Goal: Register for event/course

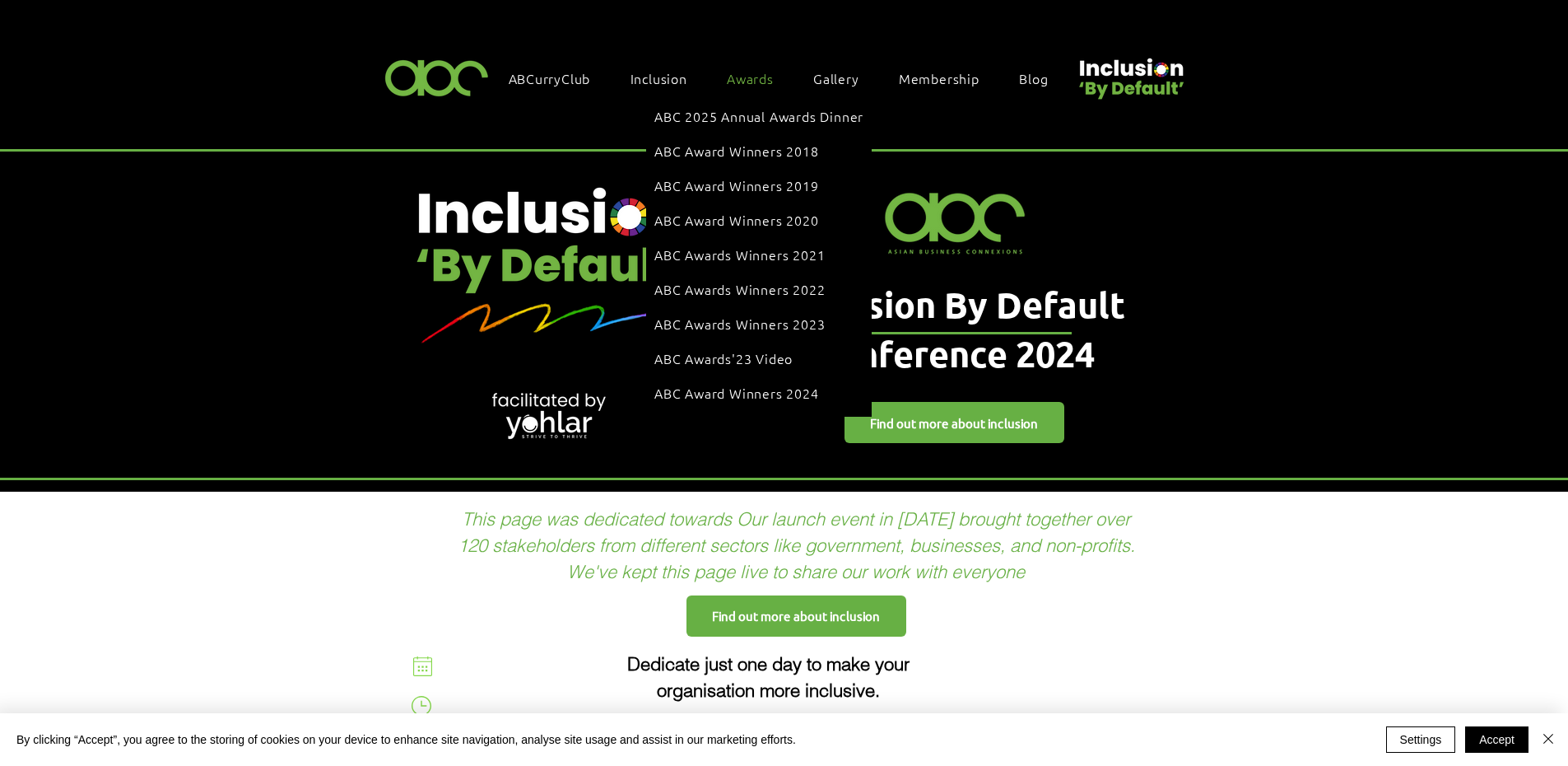
click at [742, 77] on span "Awards" at bounding box center [750, 78] width 47 height 18
click at [732, 111] on span "ABC 2025 Annual Awards Dinner" at bounding box center [760, 116] width 210 height 18
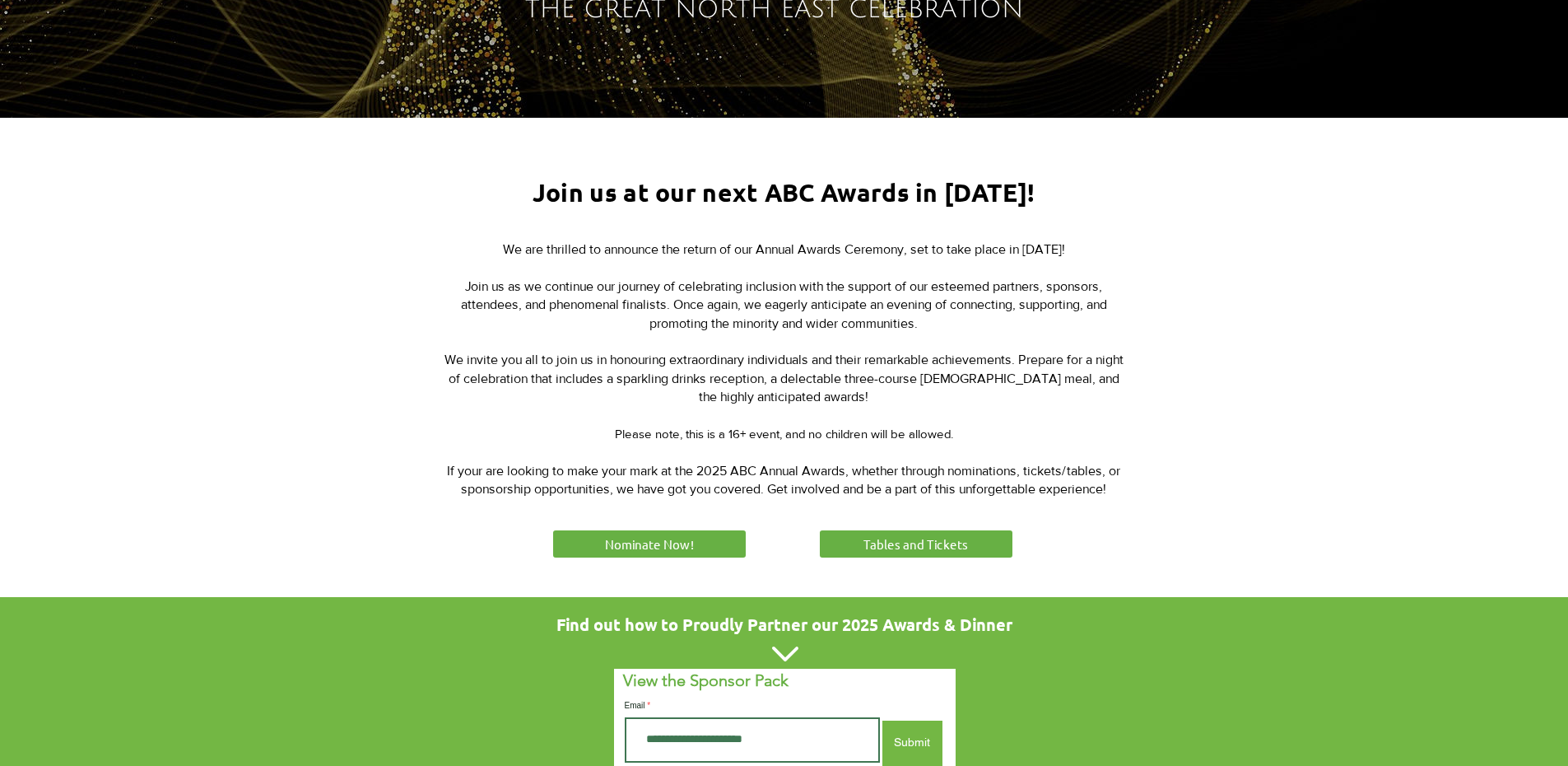
scroll to position [577, 0]
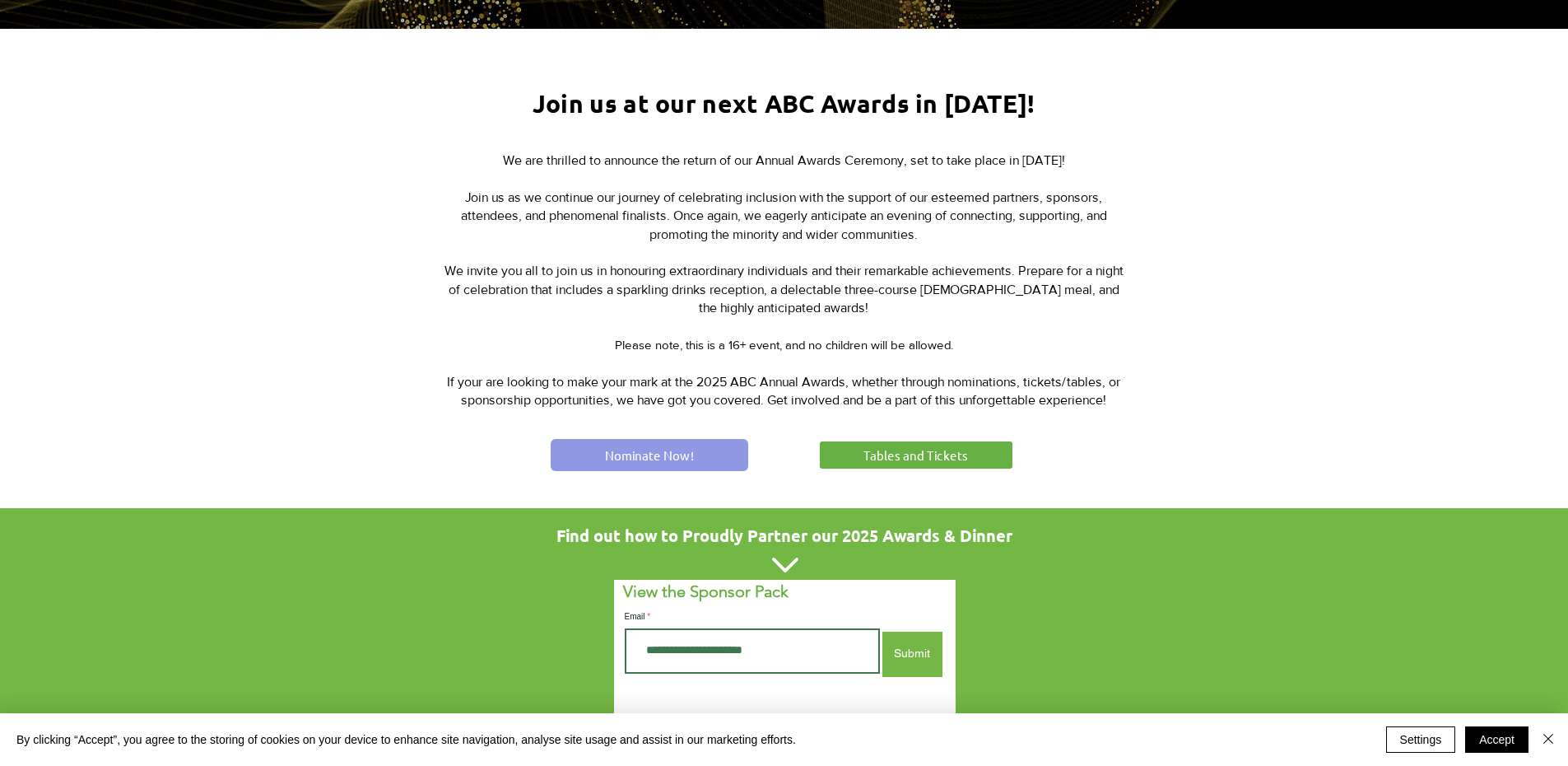
click at [629, 447] on span "Nominate Now!" at bounding box center [650, 455] width 89 height 17
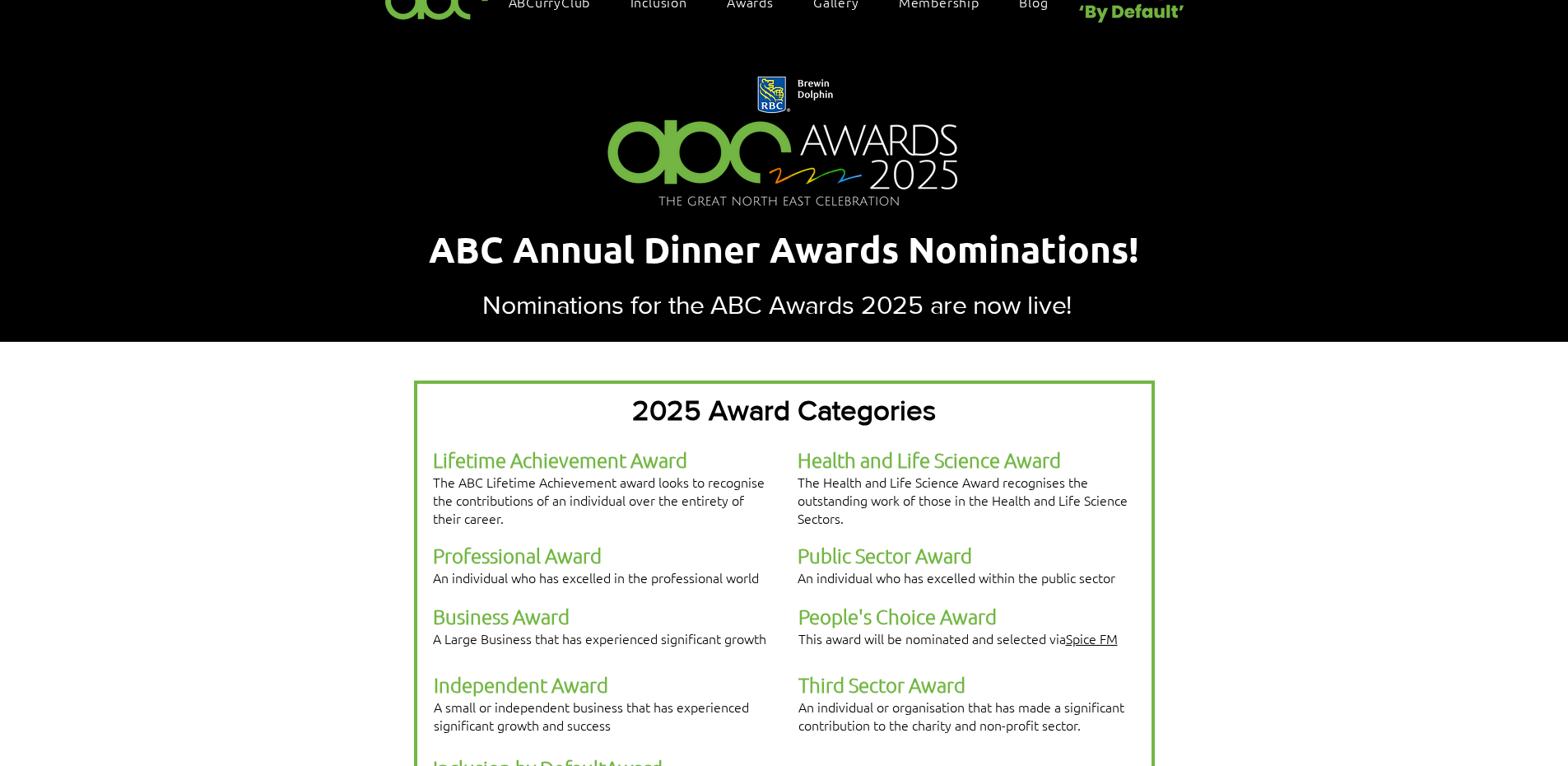
scroll to position [248, 0]
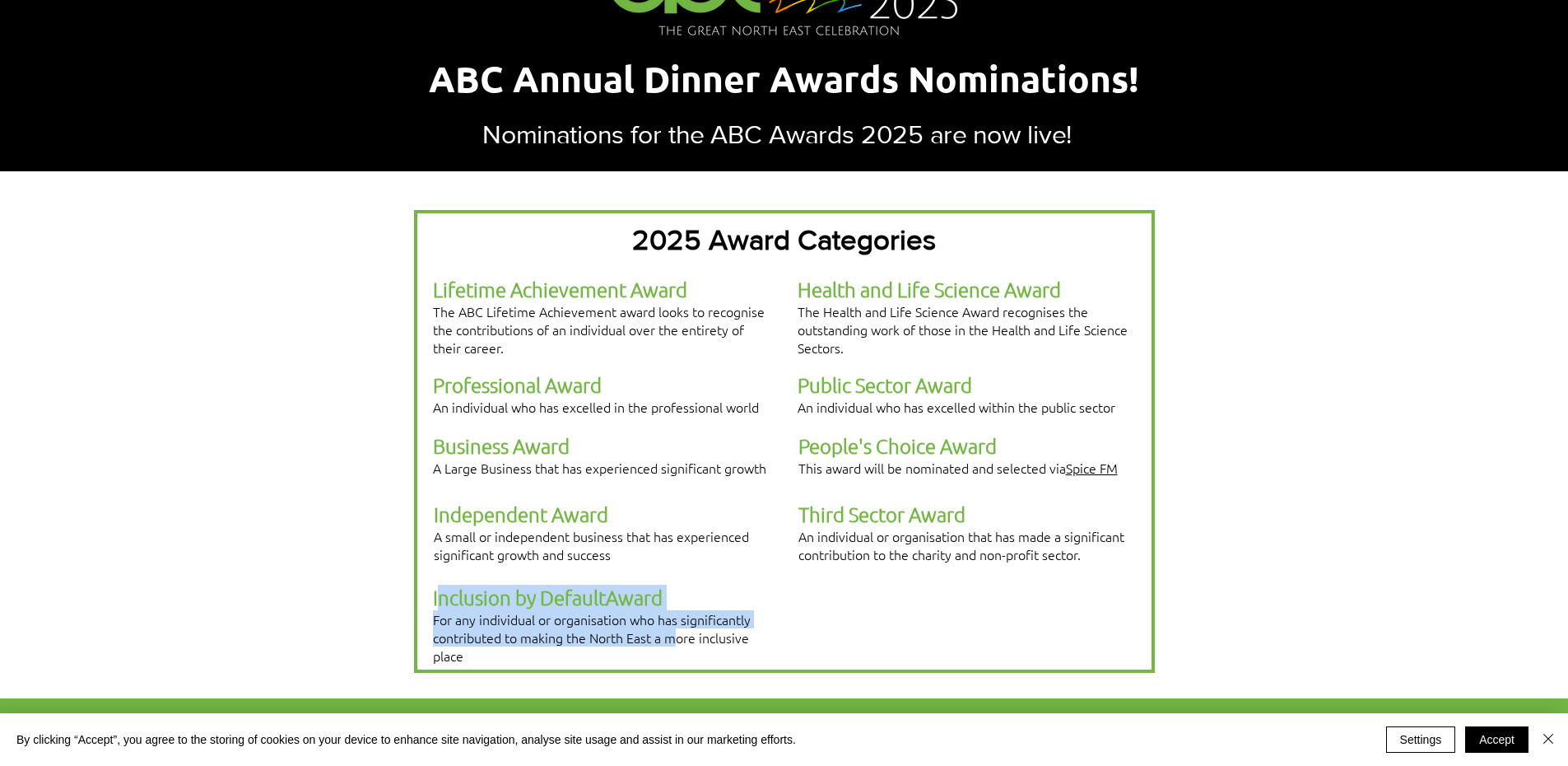
drag, startPoint x: 439, startPoint y: 557, endPoint x: 595, endPoint y: 569, distance: 156.5
click at [671, 590] on div "Inclusion by D efault Award For any individual or organisation who has signific…" at bounding box center [601, 624] width 337 height 80
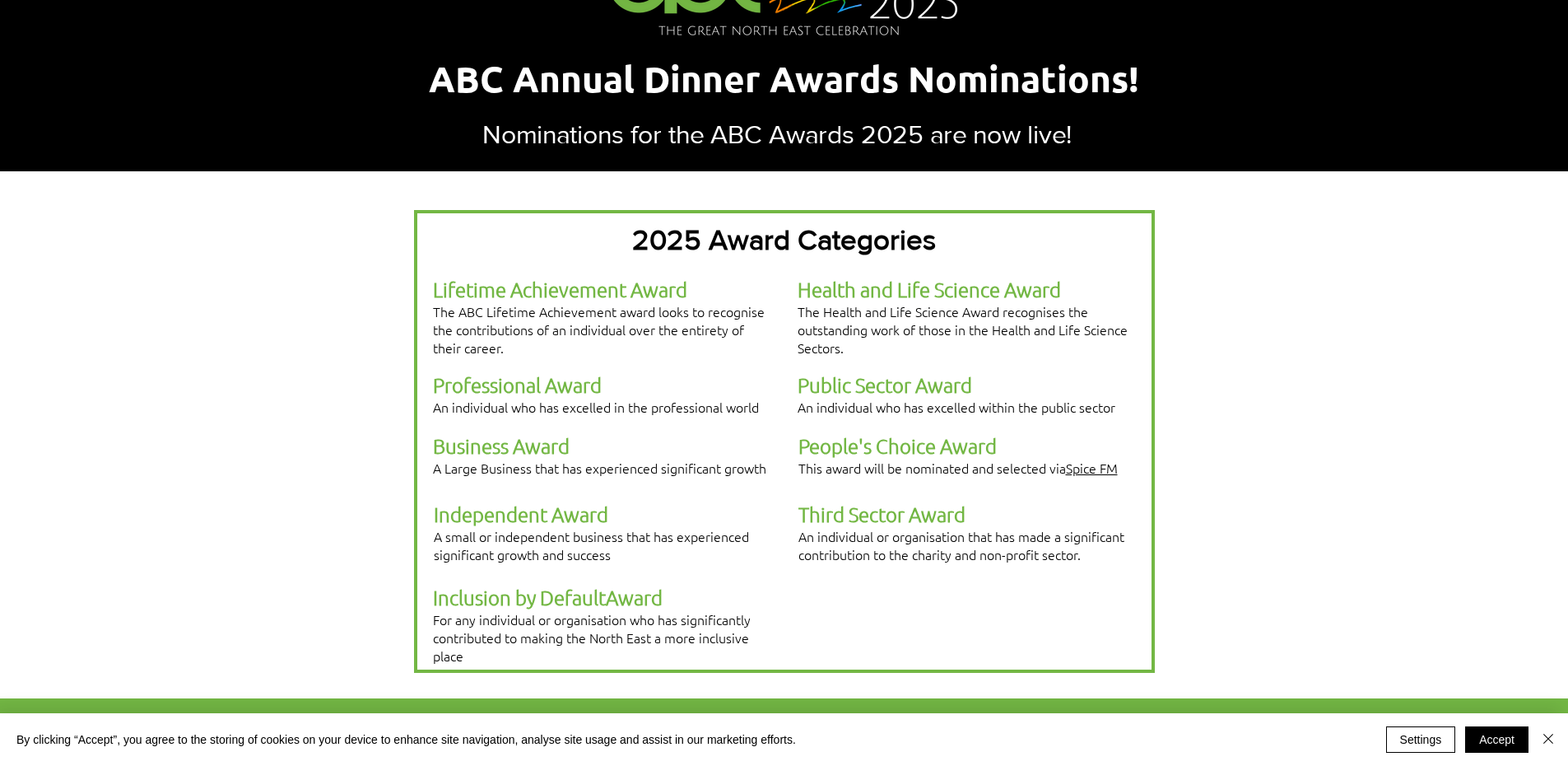
click at [495, 527] on span "A small or independent business that has experienced significant growth and suc…" at bounding box center [591, 545] width 315 height 36
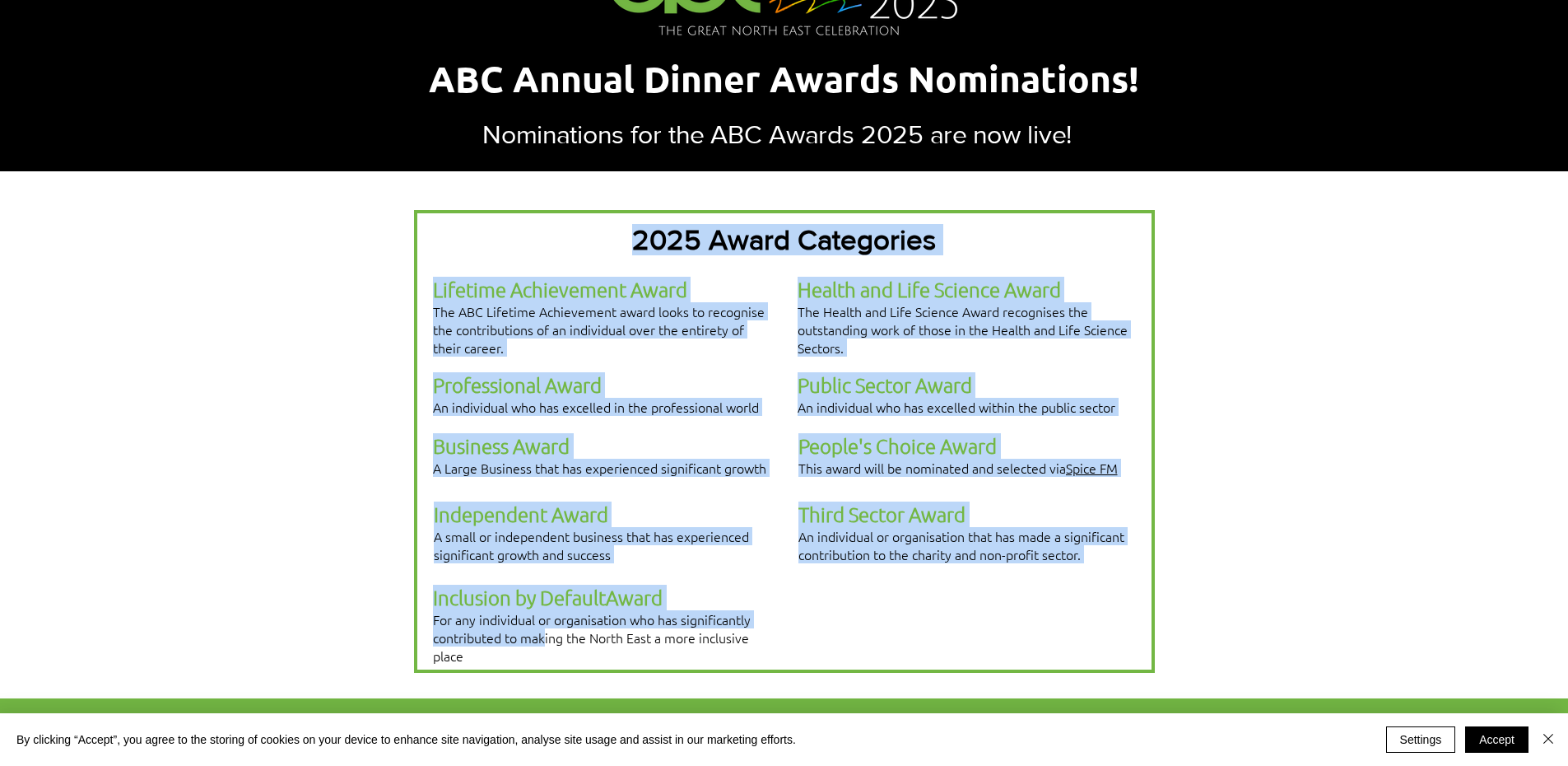
drag, startPoint x: 432, startPoint y: 551, endPoint x: 545, endPoint y: 586, distance: 118.3
click at [545, 586] on div "2025 Award Categories Lifetime Achievement Award The ABC Lifetime Achievement a…" at bounding box center [785, 441] width 741 height 463
drag, startPoint x: 820, startPoint y: 516, endPoint x: 809, endPoint y: 526, distance: 14.9
click at [821, 527] on span "An individual or organisation that has made a significant contribution to the c…" at bounding box center [962, 545] width 326 height 36
click at [738, 541] on div at bounding box center [785, 441] width 741 height 463
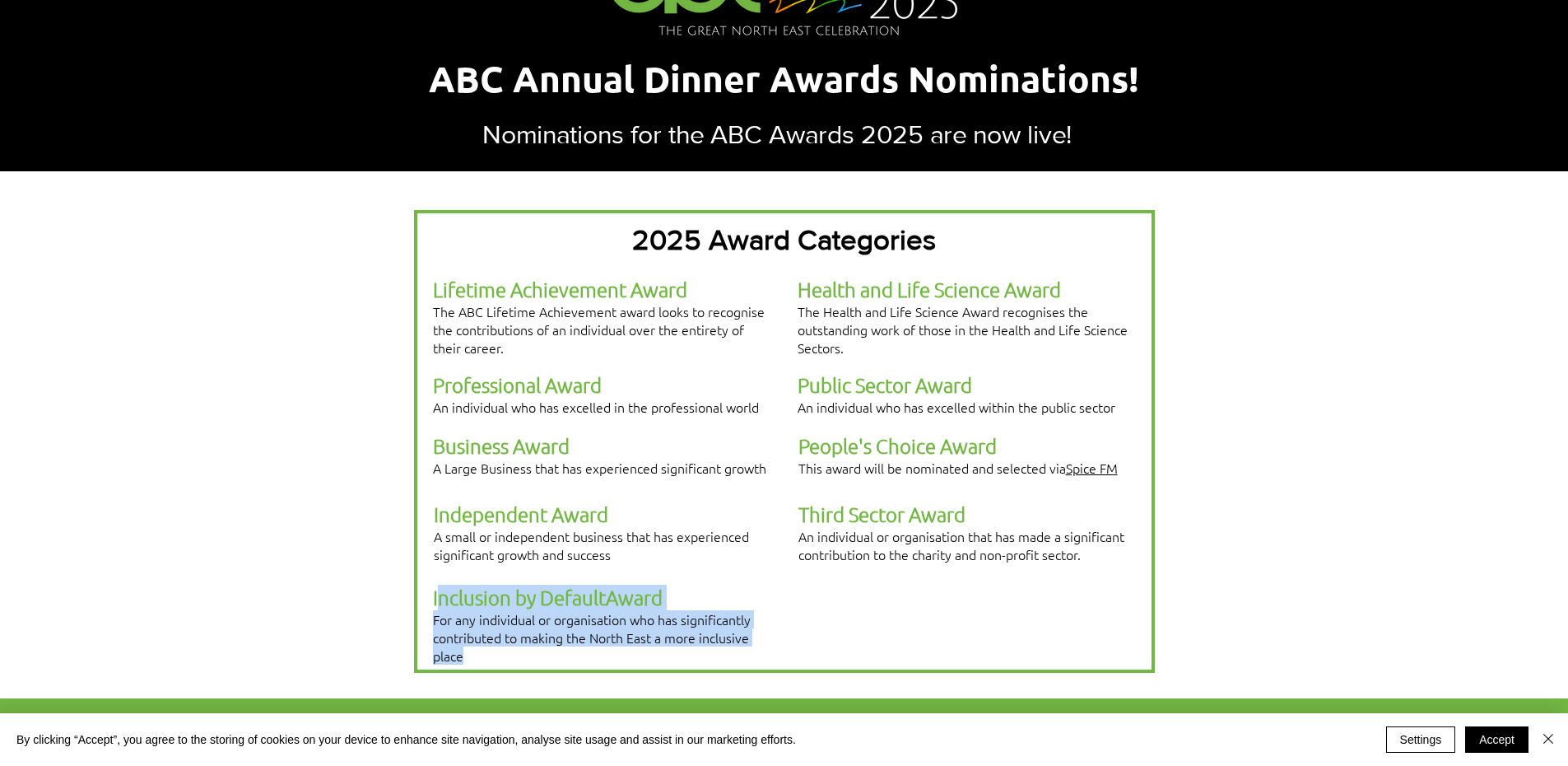
drag, startPoint x: 436, startPoint y: 552, endPoint x: 573, endPoint y: 595, distance: 143.6
click at [574, 598] on div "Inclusion by D efault Award For any individual or organisation who has signific…" at bounding box center [601, 624] width 337 height 80
copy div "nclusion by D efault Award For any individual or organisation who has significa…"
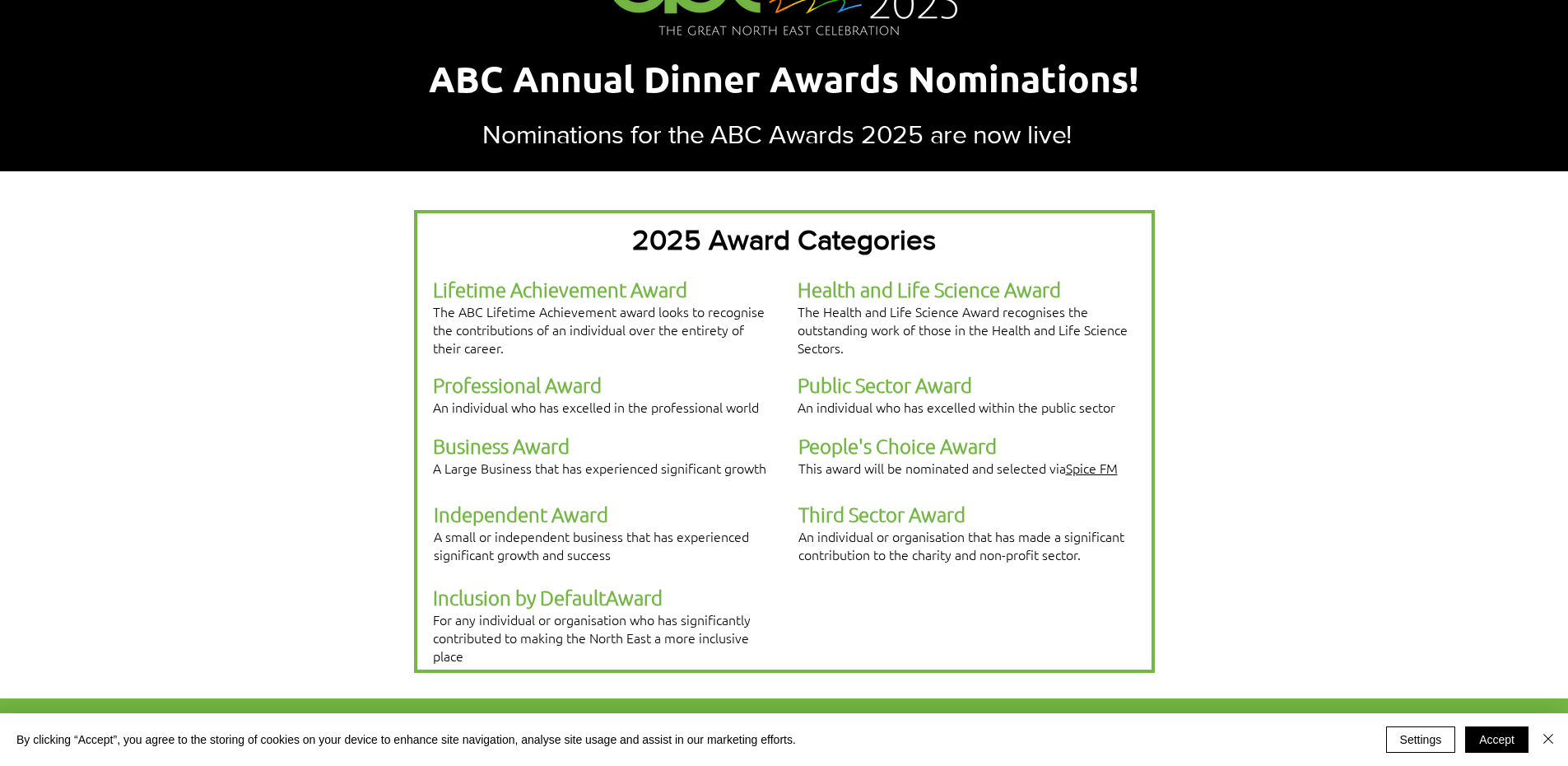
click at [891, 573] on div at bounding box center [785, 441] width 741 height 463
click at [1486, 734] on button "Accept" at bounding box center [1496, 739] width 63 height 26
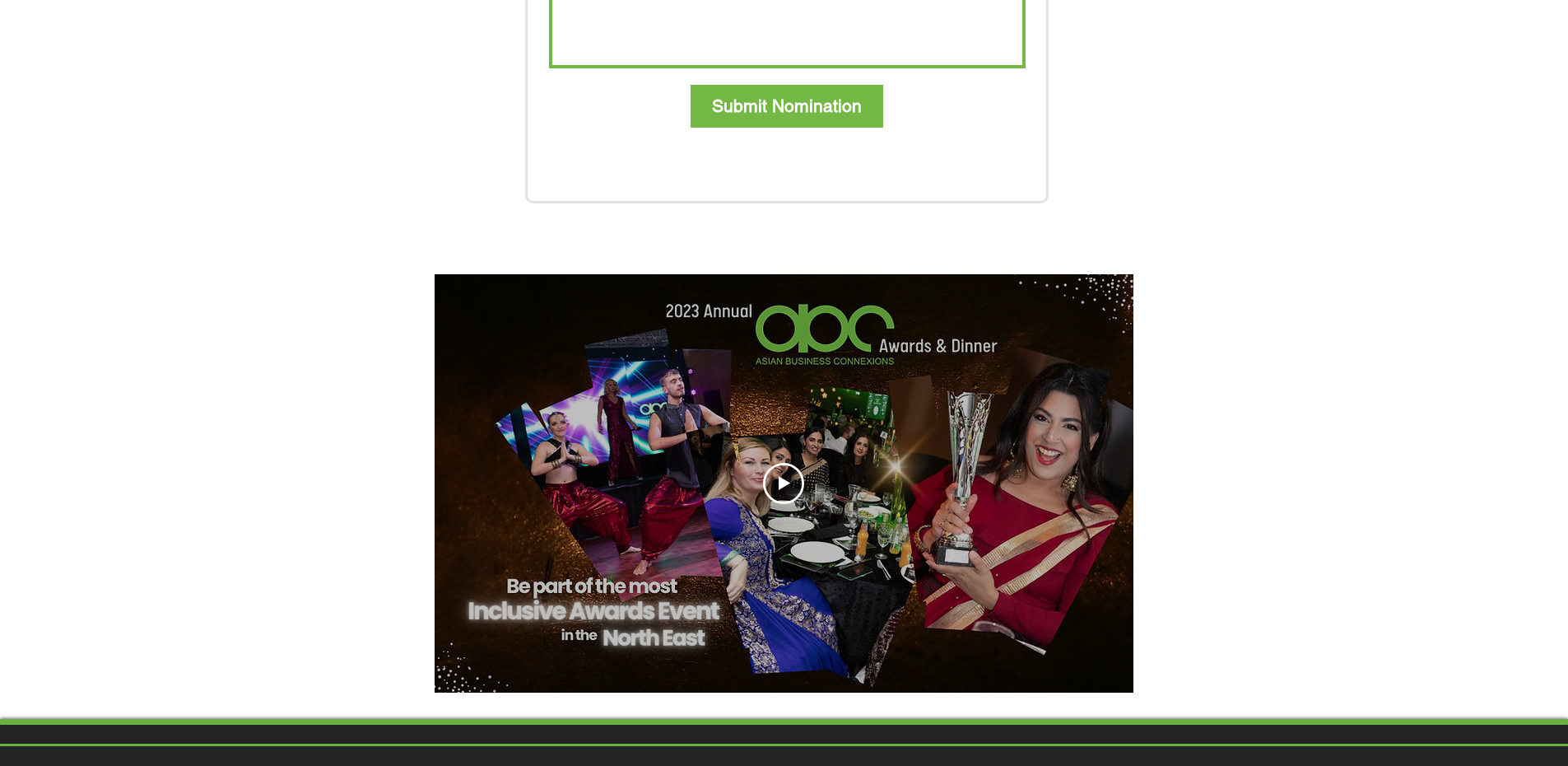
scroll to position [1648, 0]
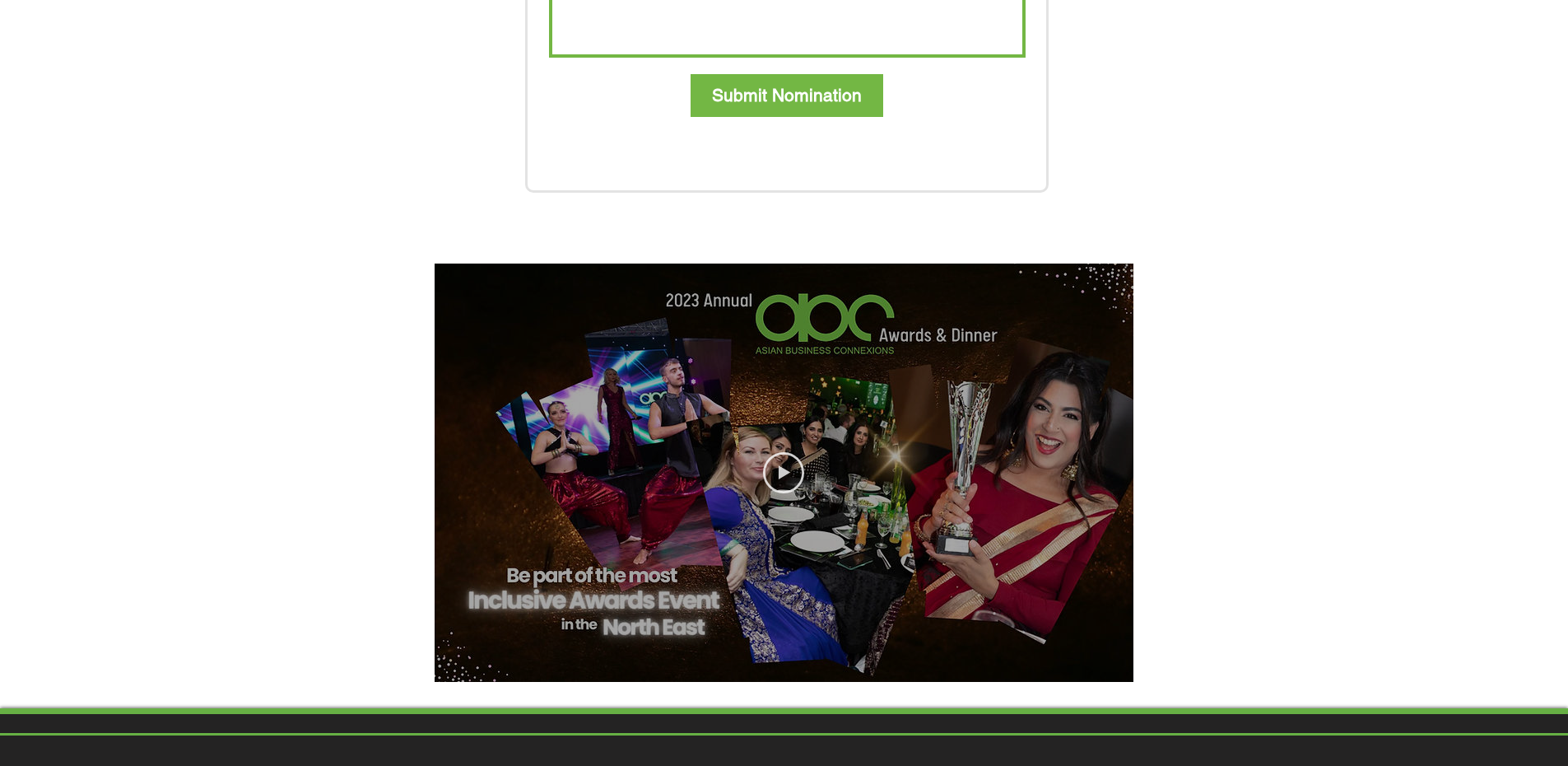
click at [775, 452] on icon "Play video" at bounding box center [784, 473] width 41 height 41
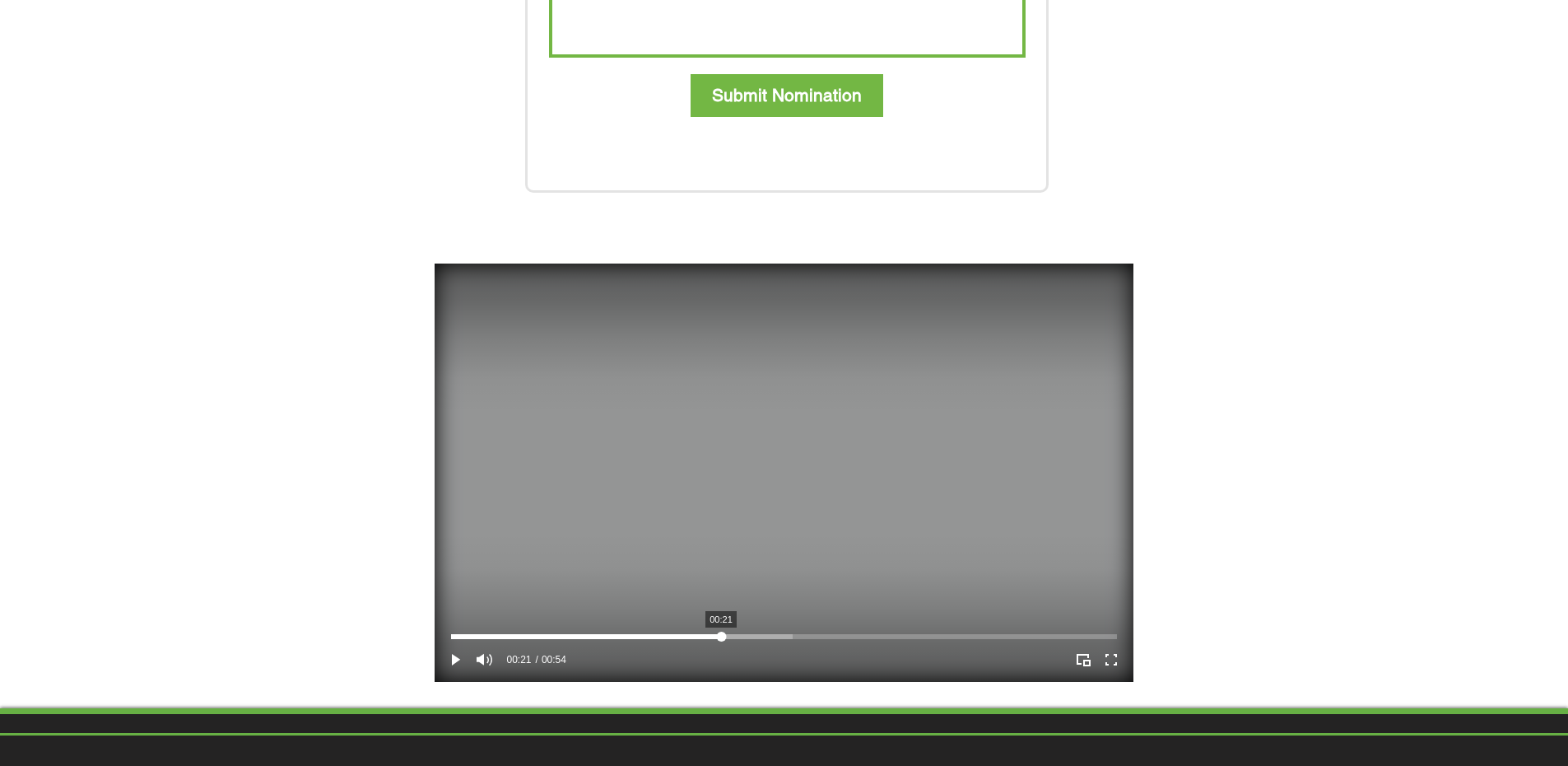
drag, startPoint x: 588, startPoint y: 580, endPoint x: 721, endPoint y: 580, distance: 133.0
click at [721, 632] on div at bounding box center [721, 637] width 10 height 10
drag, startPoint x: 804, startPoint y: 574, endPoint x: 899, endPoint y: 576, distance: 95.0
click at [899, 634] on div at bounding box center [784, 636] width 666 height 5
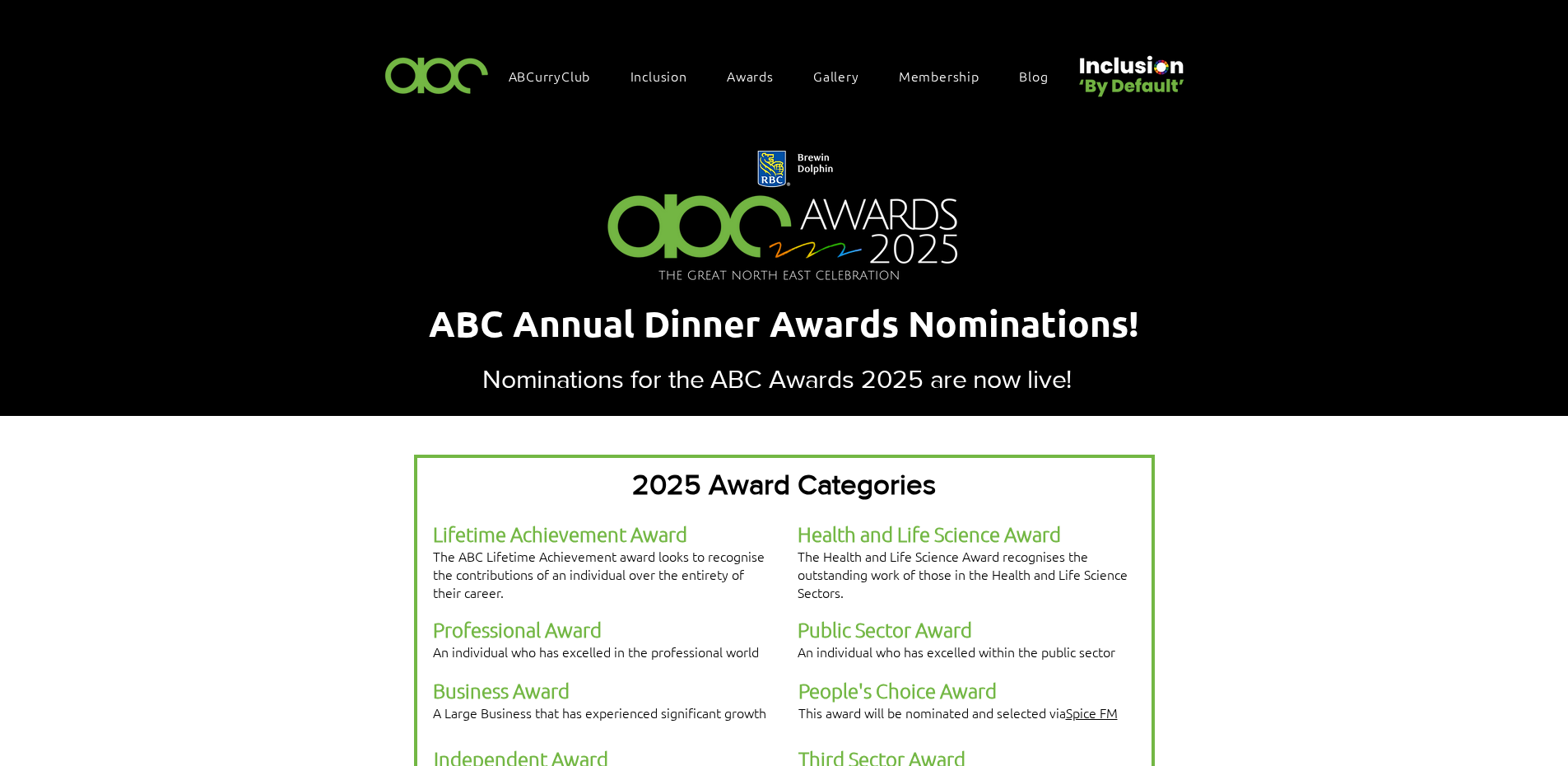
scroll to position [0, 0]
